Goal: Feedback & Contribution: Leave review/rating

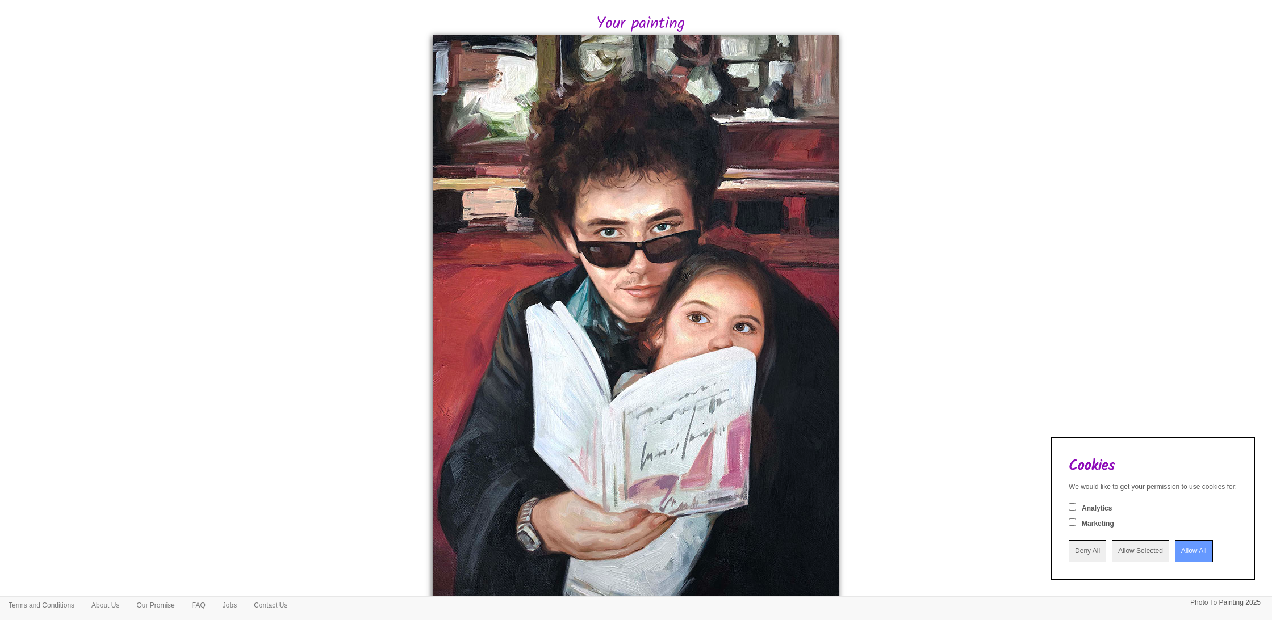
scroll to position [216, 0]
click at [1068, 555] on input "Deny All" at bounding box center [1086, 551] width 37 height 22
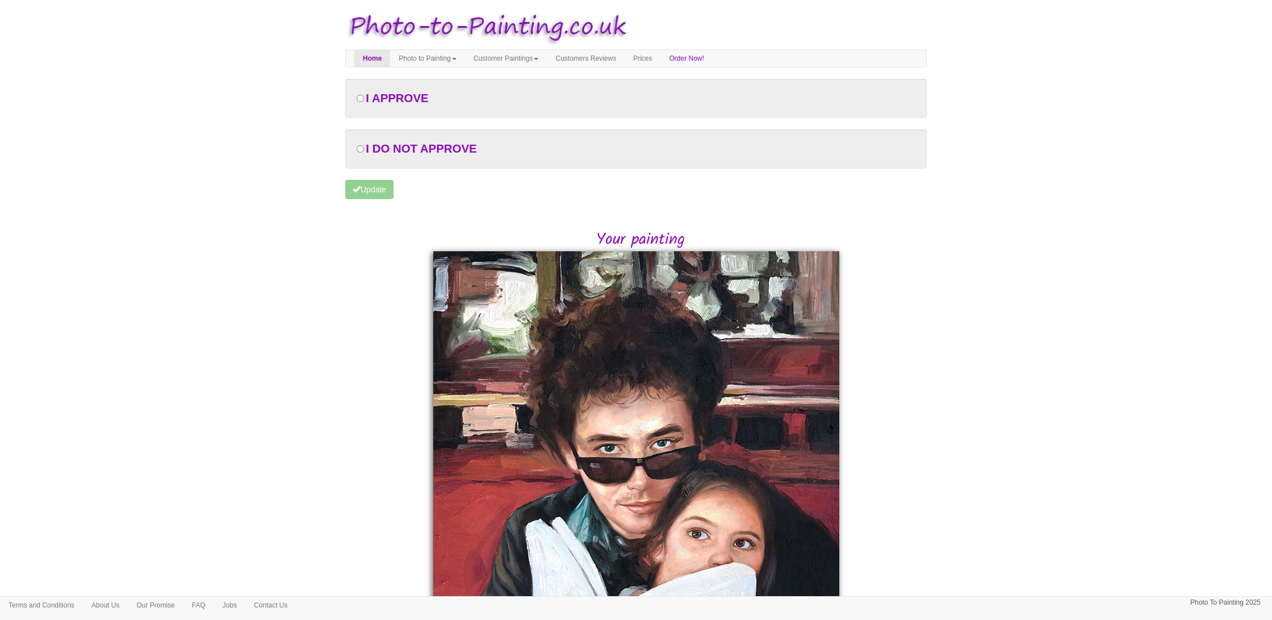
scroll to position [0, 0]
click at [360, 153] on input "radio" at bounding box center [359, 148] width 7 height 7
radio input "true"
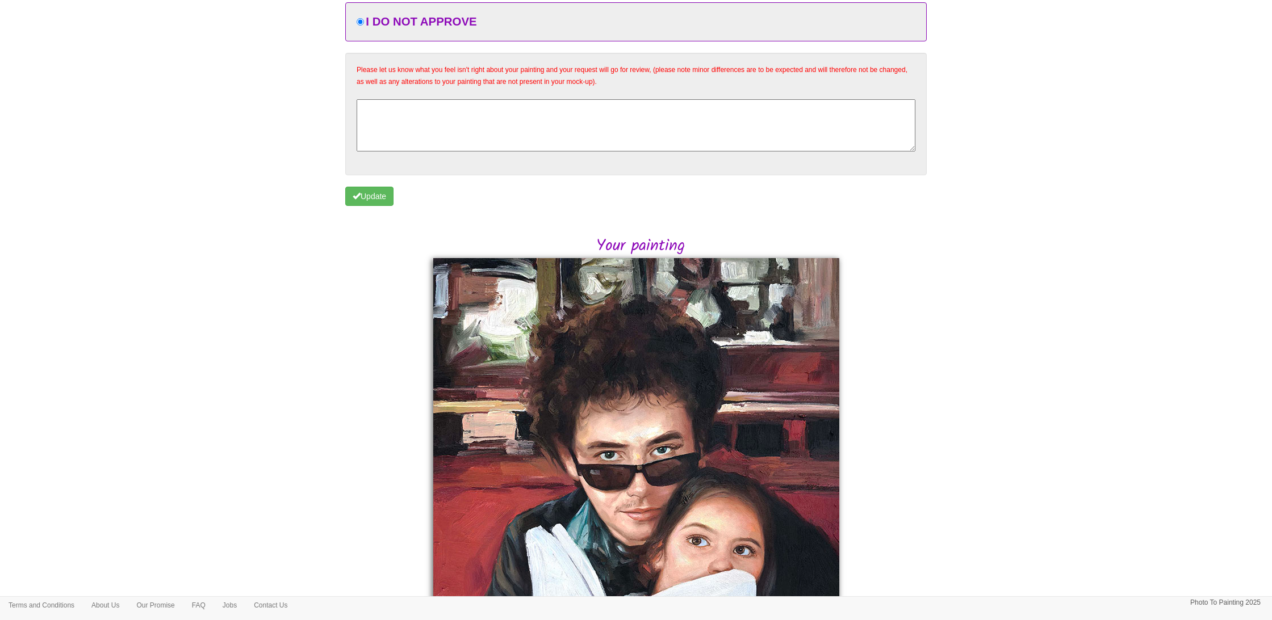
scroll to position [121, 0]
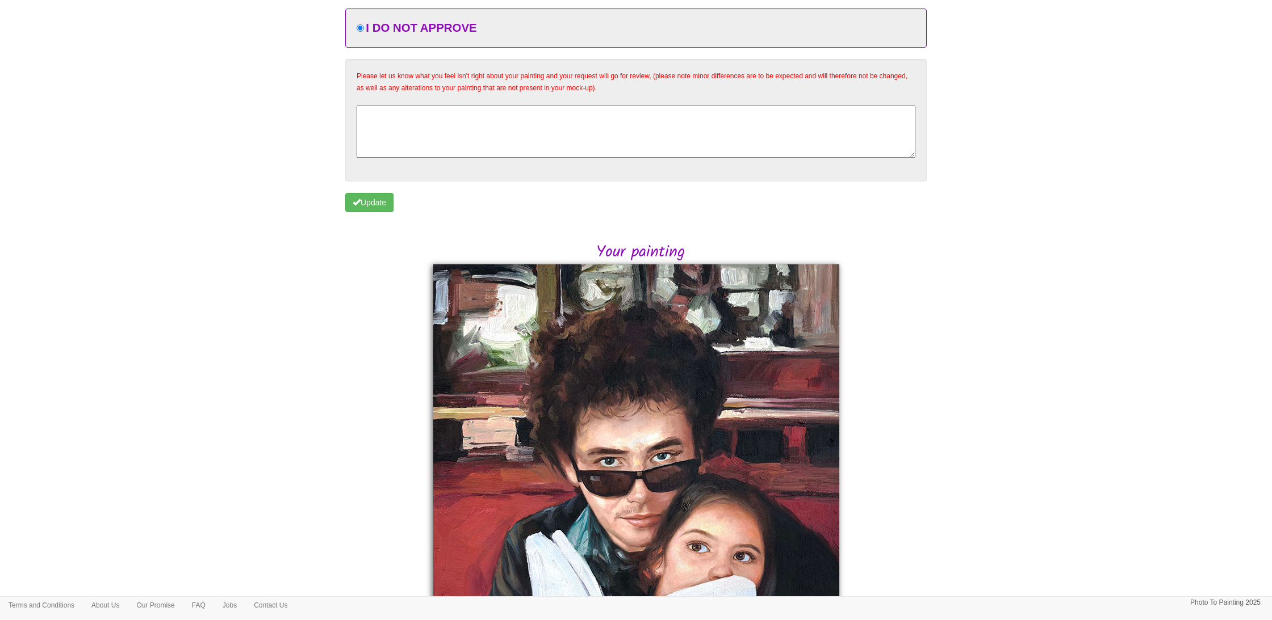
click at [405, 116] on textarea at bounding box center [635, 132] width 559 height 52
click at [865, 111] on textarea "I do mostly approve... it looks amazing. The only thing I feel, is that Mark's …" at bounding box center [635, 132] width 559 height 52
drag, startPoint x: 678, startPoint y: 124, endPoint x: 693, endPoint y: 136, distance: 18.2
click at [678, 125] on textarea "I do mostly approve... it looks amazing. The only thing I feel, is that Mark's …" at bounding box center [635, 132] width 559 height 52
click at [627, 123] on textarea "I do mostly approve... it looks amazing. The only thing I feel, is that Mark's …" at bounding box center [635, 132] width 559 height 52
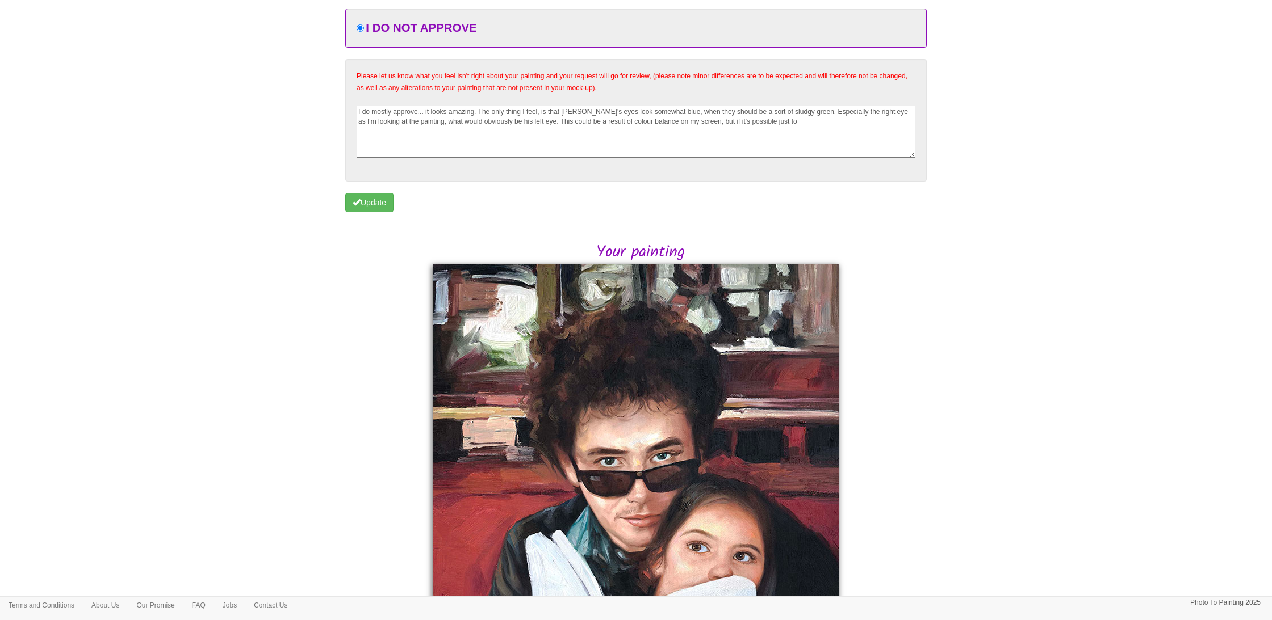
click at [901, 121] on textarea "I do mostly approve... it looks amazing. The only thing I feel, is that Mark's …" at bounding box center [635, 132] width 559 height 52
click at [495, 109] on textarea "I do mostly approve... it looks amazing. The only thing I feel, is that Mark's …" at bounding box center [635, 132] width 559 height 52
click at [873, 131] on textarea "I do mostly approve... it looks amazing. Thank-you so much. The only thing I fe…" at bounding box center [635, 132] width 559 height 52
click at [816, 131] on textarea "I do mostly approve... it looks amazing. Thank-you so much. The only thing I fe…" at bounding box center [635, 132] width 559 height 52
click at [876, 132] on textarea "I do mostly approve... it looks amazing. Thank-you so much. The only thing I fe…" at bounding box center [635, 132] width 559 height 52
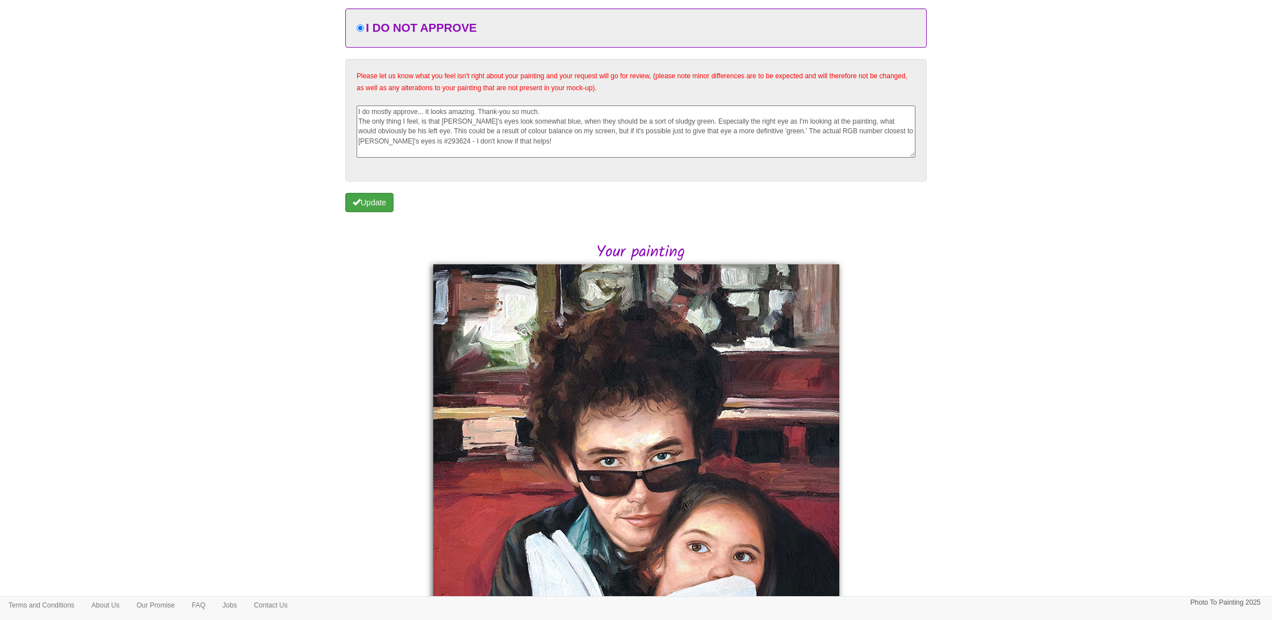
type textarea "I do mostly approve... it looks amazing. Thank-you so much. The only thing I fe…"
click at [368, 198] on button "Update" at bounding box center [369, 202] width 48 height 19
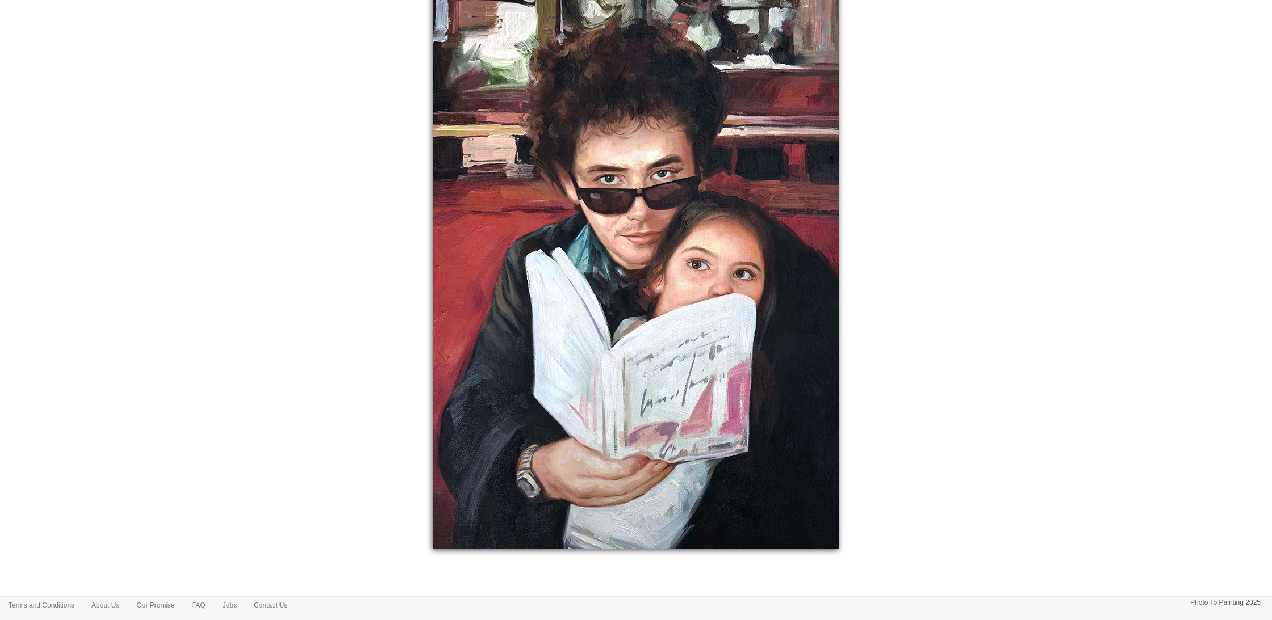
scroll to position [291, 0]
